Goal: Navigation & Orientation: Find specific page/section

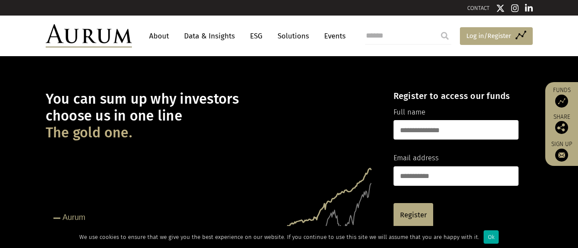
click at [479, 36] on span "Log in/Register" at bounding box center [489, 36] width 45 height 10
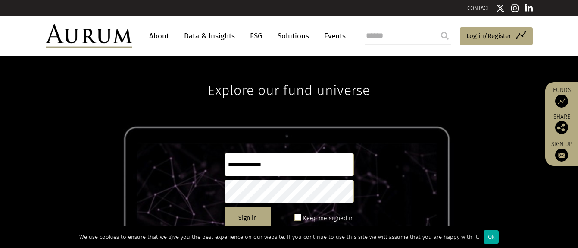
click at [155, 36] on link "About" at bounding box center [159, 36] width 28 height 16
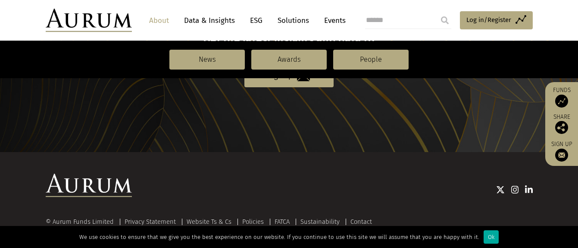
scroll to position [1039, 0]
